Goal: Task Accomplishment & Management: Use online tool/utility

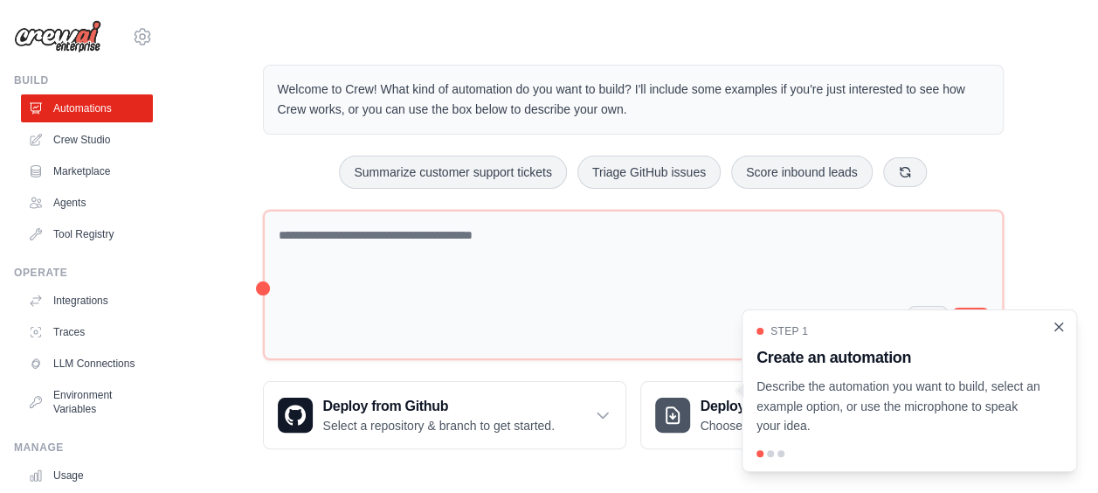
click at [1052, 321] on icon "Close walkthrough" at bounding box center [1059, 327] width 16 height 16
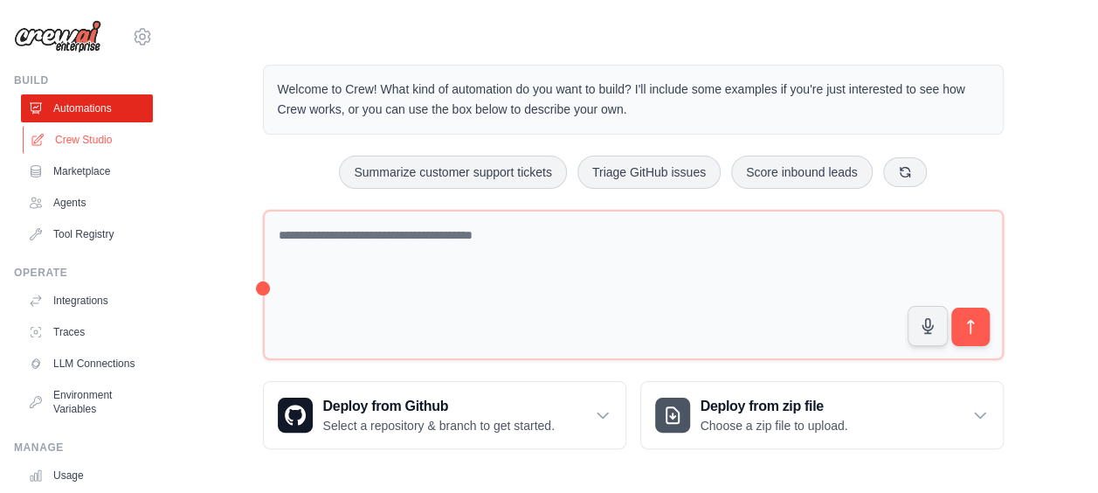
click at [97, 143] on link "Crew Studio" at bounding box center [89, 140] width 132 height 28
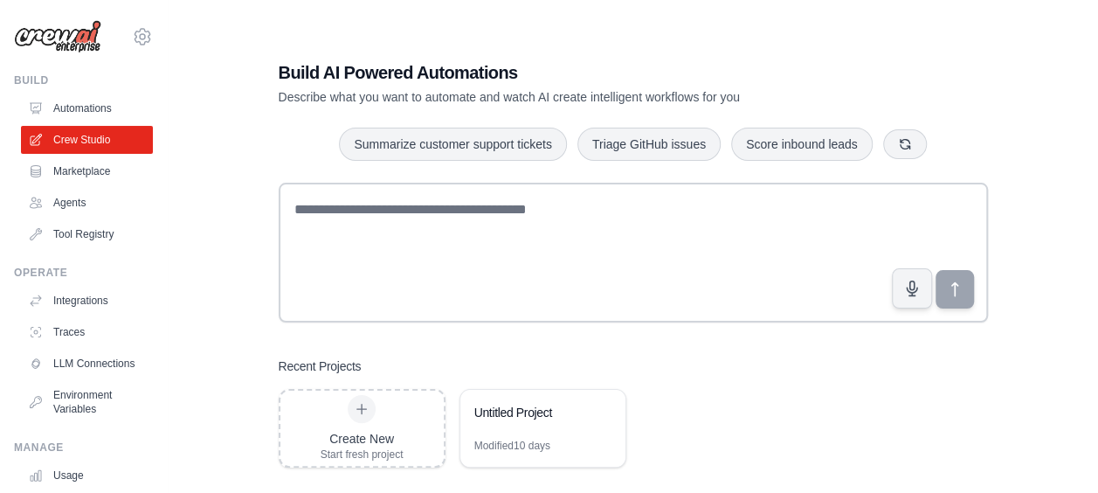
scroll to position [35, 0]
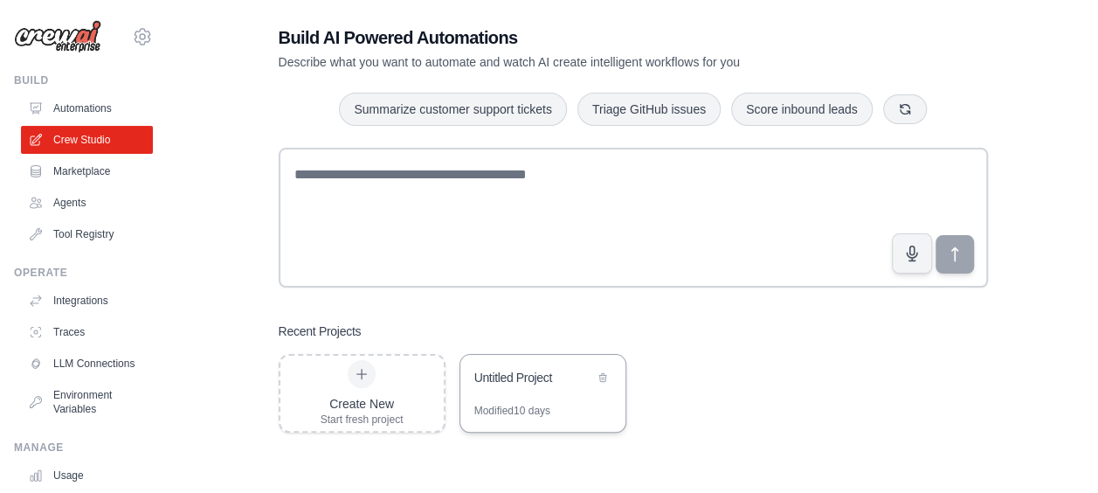
click at [541, 380] on div "Untitled Project" at bounding box center [534, 377] width 120 height 17
click at [87, 370] on link "LLM Connections" at bounding box center [89, 364] width 132 height 28
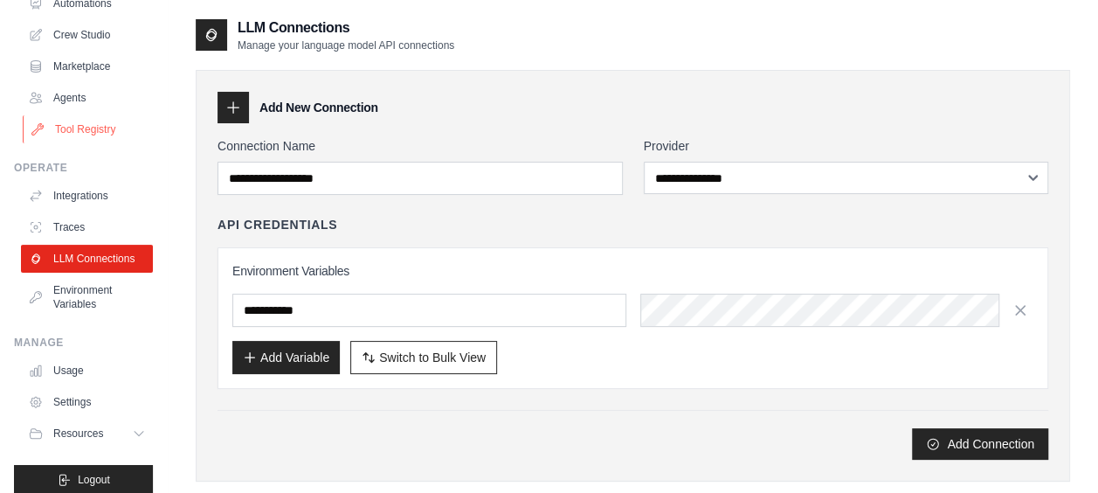
scroll to position [134, 0]
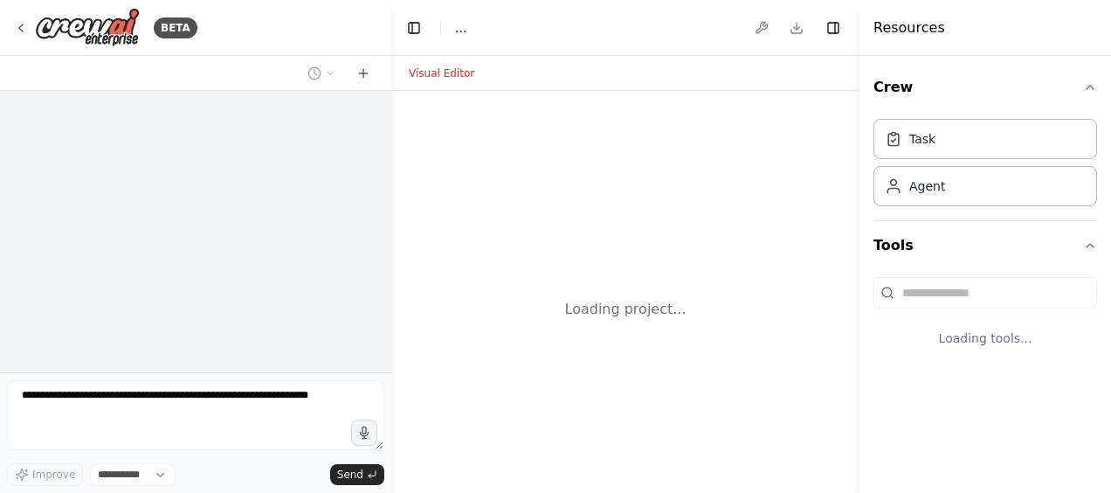
select select "****"
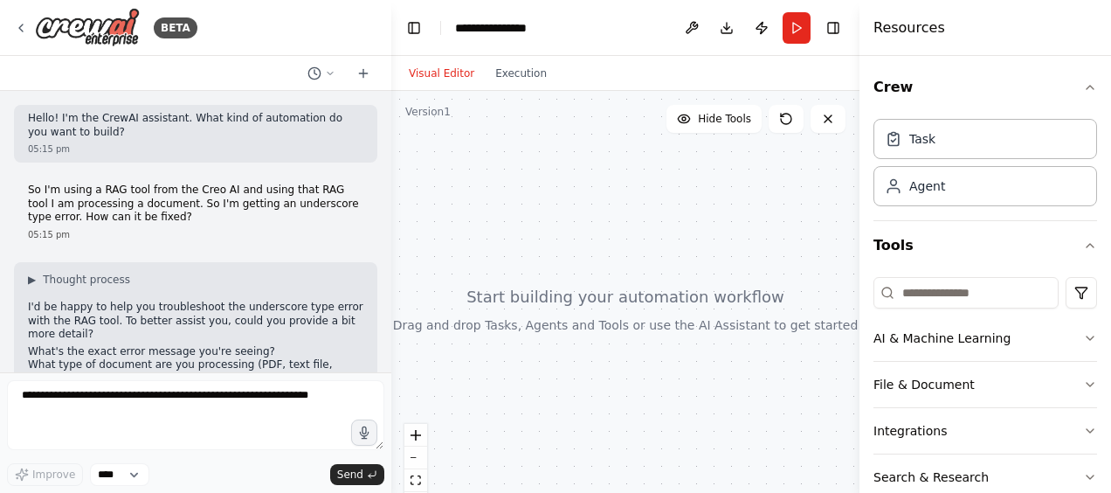
scroll to position [687, 0]
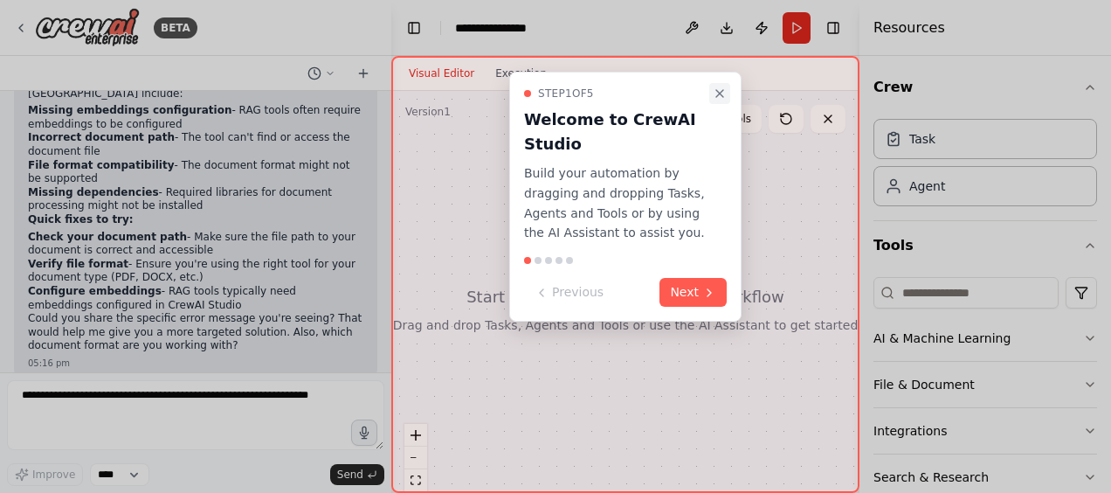
click at [723, 100] on icon "Close walkthrough" at bounding box center [720, 94] width 14 height 14
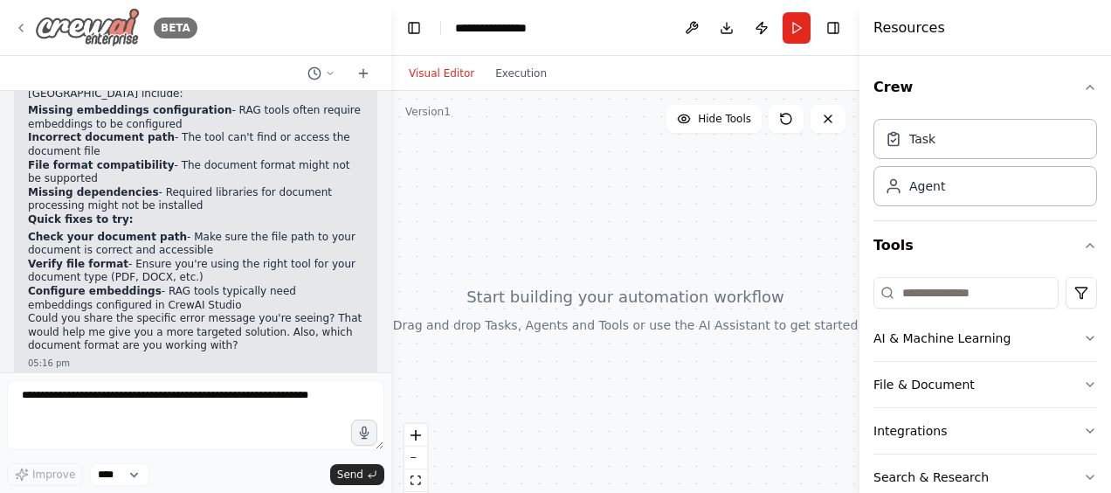
click at [20, 37] on div "BETA" at bounding box center [105, 27] width 183 height 39
